Goal: Information Seeking & Learning: Learn about a topic

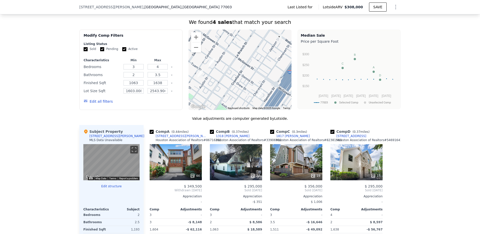
scroll to position [349, 0]
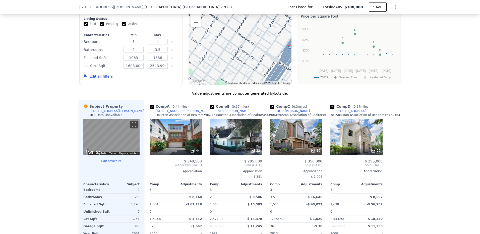
click at [133, 44] on input "3" at bounding box center [133, 42] width 20 height 6
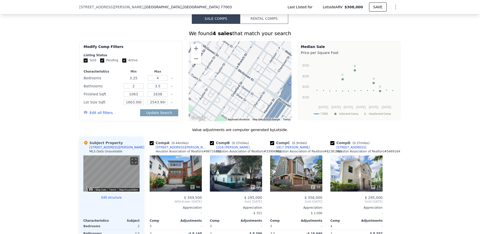
scroll to position [324, 0]
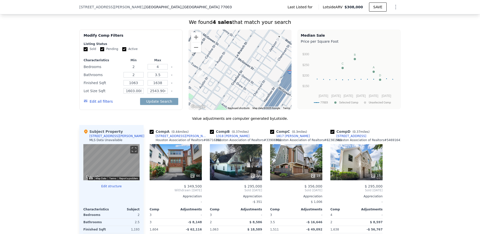
type input "2"
click at [157, 69] on input "4" at bounding box center [157, 67] width 20 height 6
type input "3"
click at [165, 105] on button "Update Search" at bounding box center [159, 101] width 38 height 7
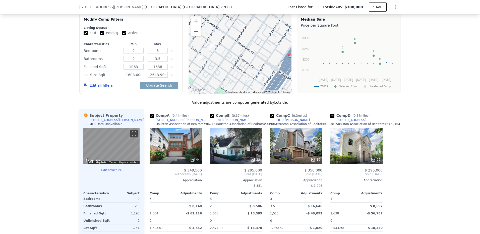
scroll to position [349, 0]
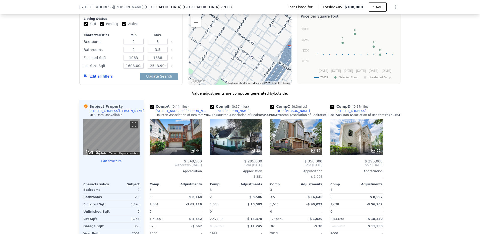
click at [61, 129] on div "We found 4 sales that match your search Filters Map Prices Modify Comp Filters …" at bounding box center [240, 128] width 480 height 283
click at [160, 80] on button "Update Search" at bounding box center [159, 76] width 38 height 7
click at [43, 111] on div "We found 4 sales that match your search Filters Map Prices Modify Comp Filters …" at bounding box center [240, 128] width 480 height 283
click at [167, 80] on button "Update Search" at bounding box center [159, 76] width 38 height 7
click at [48, 110] on div "We found 4 sales that match your search Filters Map Prices Modify Comp Filters …" at bounding box center [240, 128] width 480 height 283
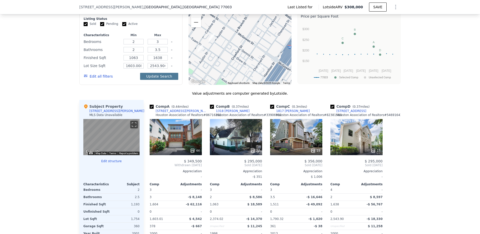
click at [164, 80] on button "Update Search" at bounding box center [159, 76] width 38 height 7
click at [149, 80] on button "Update Search" at bounding box center [159, 76] width 38 height 7
type input "1603"
click at [162, 80] on button "Update Search" at bounding box center [159, 76] width 38 height 7
type input "2000"
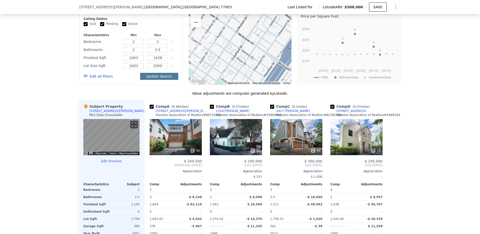
click at [169, 80] on button "Update Search" at bounding box center [159, 76] width 38 height 7
checkbox input "false"
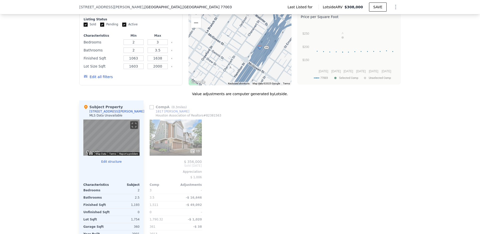
scroll to position [324, 0]
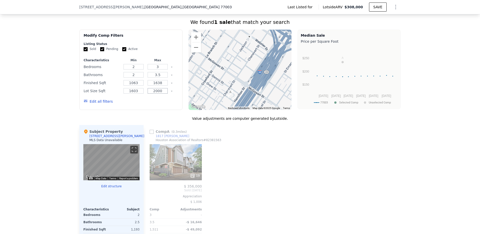
click at [162, 94] on input "2000" at bounding box center [157, 91] width 20 height 6
type input "2450"
click at [163, 105] on button "Update Search" at bounding box center [159, 101] width 38 height 7
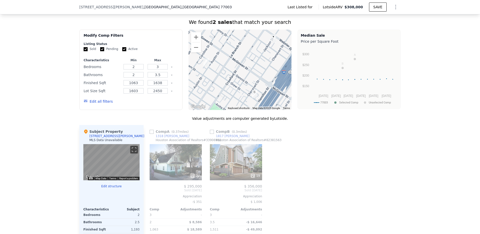
scroll to position [249, 0]
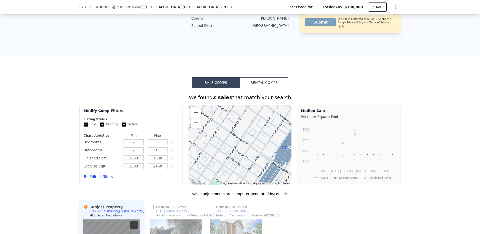
click at [196, 128] on button "Zoom out" at bounding box center [196, 123] width 10 height 10
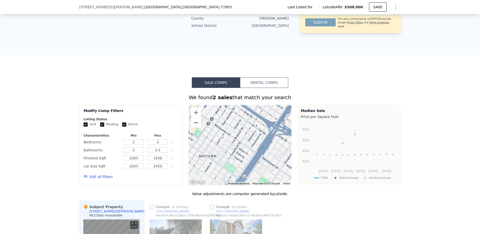
click at [196, 128] on button "Zoom out" at bounding box center [196, 123] width 10 height 10
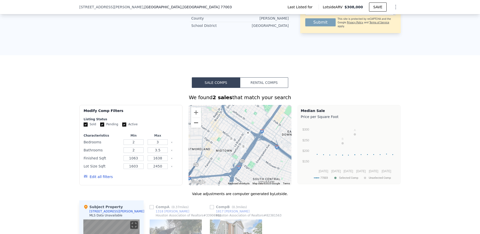
click at [214, 88] on button "Sale Comps" at bounding box center [216, 82] width 48 height 11
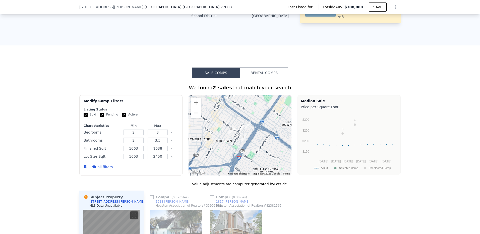
scroll to position [274, 0]
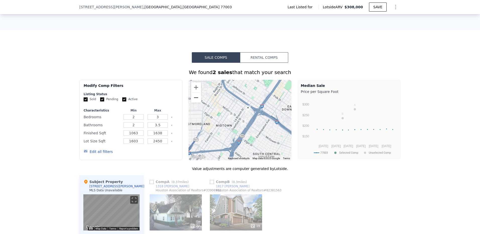
click at [195, 103] on button "Zoom out" at bounding box center [196, 98] width 10 height 10
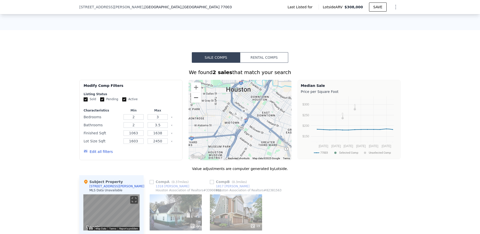
click at [221, 63] on button "Sale Comps" at bounding box center [216, 57] width 48 height 11
click at [195, 103] on button "Zoom out" at bounding box center [196, 98] width 10 height 10
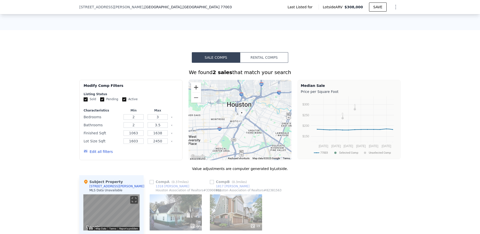
click at [193, 92] on button "Zoom in" at bounding box center [196, 87] width 10 height 10
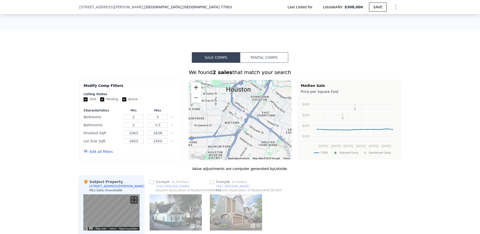
click at [193, 92] on button "Zoom in" at bounding box center [196, 87] width 10 height 10
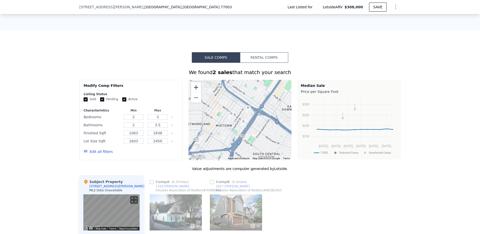
click at [193, 92] on button "Zoom in" at bounding box center [196, 87] width 10 height 10
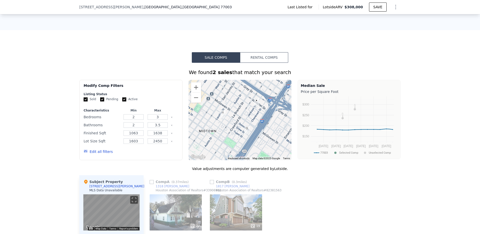
click at [61, 75] on div "We found 2 sales that match your search Filters Map Prices Modify Comp Filters …" at bounding box center [240, 204] width 480 height 283
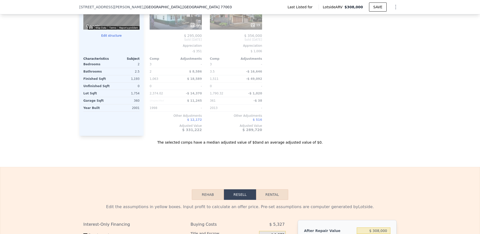
scroll to position [525, 0]
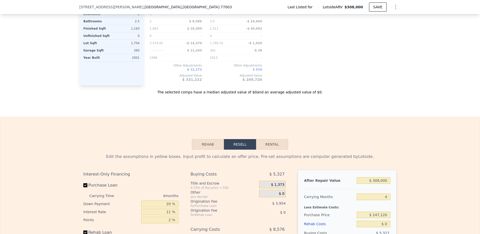
click at [202, 149] on button "Rehab" at bounding box center [208, 144] width 32 height 11
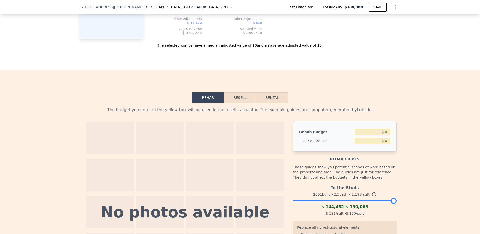
scroll to position [575, 0]
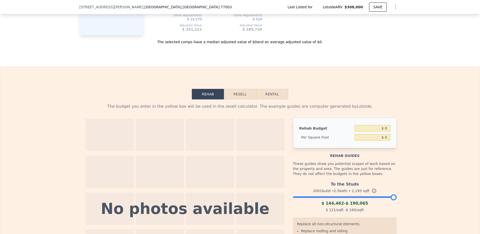
click at [240, 99] on button "Resell" at bounding box center [240, 94] width 32 height 11
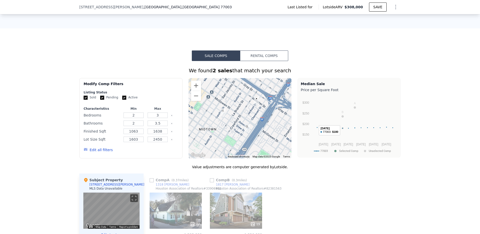
scroll to position [100, 0]
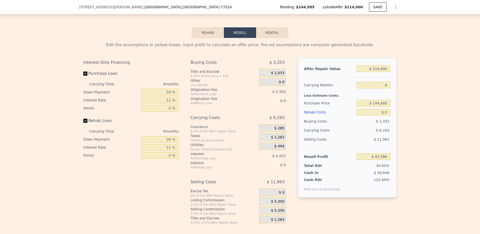
scroll to position [701, 0]
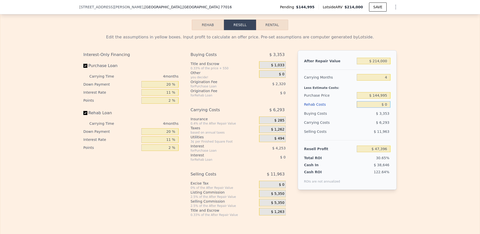
click at [384, 108] on input "$ 0" at bounding box center [373, 104] width 34 height 7
type input "$ 04"
type input "$ 47,392"
type input "$ 04,000"
type input "$ 43,216"
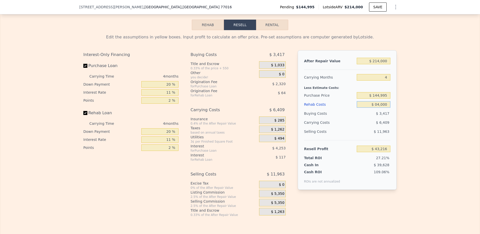
type input "$ 040,000"
type input "$ 5,584"
click at [375, 108] on input "$ 040,000" at bounding box center [373, 104] width 34 height 7
type input "$ 0000"
type input "$ 47,396"
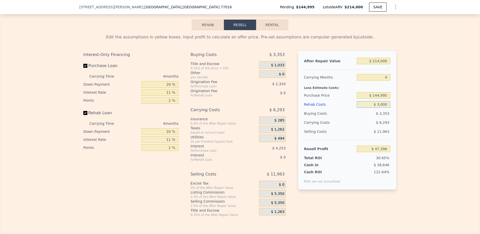
type input "$ 35,000"
type input "$ 10,808"
type input "$ 35,000"
click at [385, 81] on input "4" at bounding box center [373, 77] width 34 height 7
type input "2"
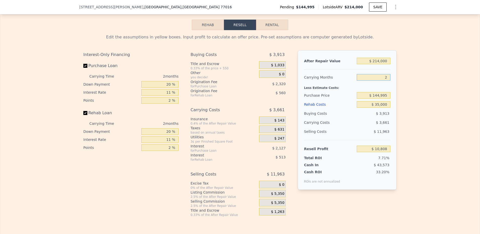
type input "$ 14,468"
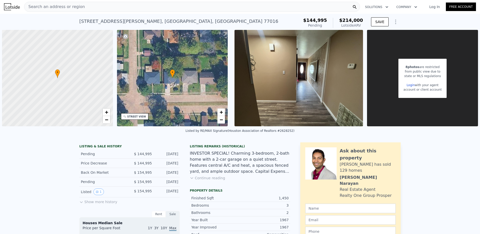
scroll to position [0, 0]
type input "2"
click at [65, 80] on div at bounding box center [57, 79] width 133 height 116
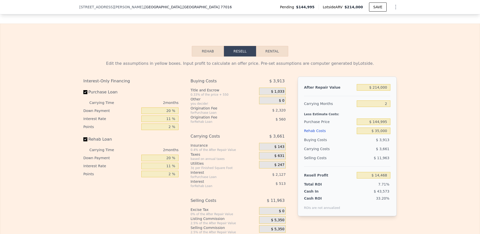
scroll to position [701, 0]
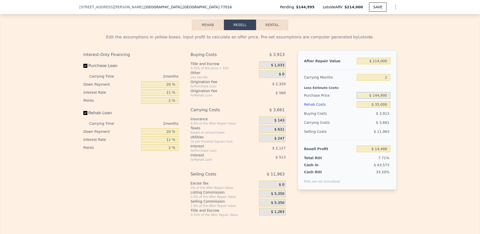
click at [378, 99] on input "$ 144,995" at bounding box center [373, 95] width 34 height 7
type input "$ 132,995"
type input "$ 26,876"
